Goal: Task Accomplishment & Management: Manage account settings

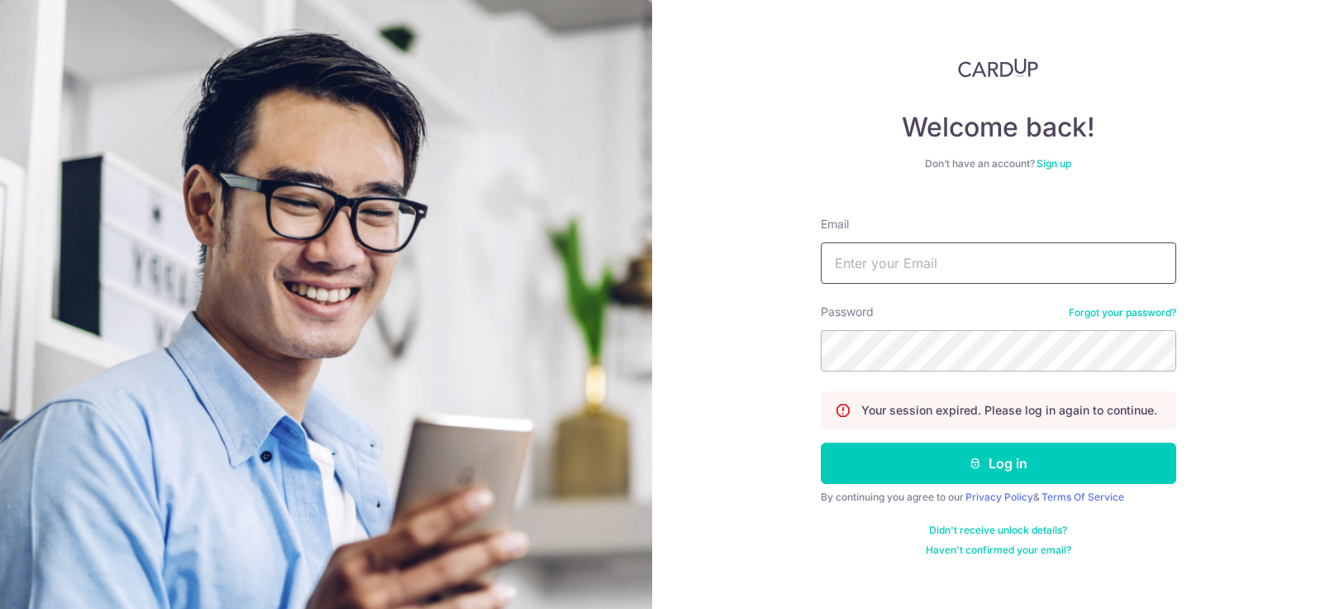
click at [903, 263] on input "Email" at bounding box center [999, 262] width 356 height 41
type input "[EMAIL_ADDRESS][DOMAIN_NAME]"
click at [821, 442] on button "Log in" at bounding box center [999, 462] width 356 height 41
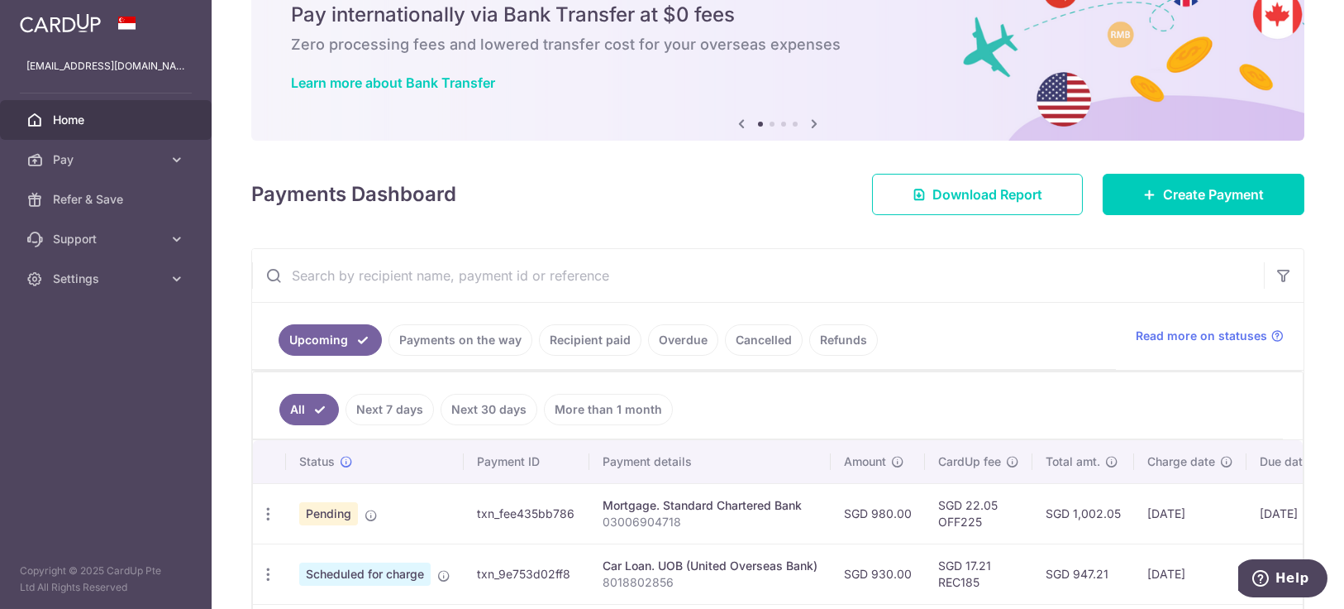
scroll to position [92, 0]
